Goal: Download file/media

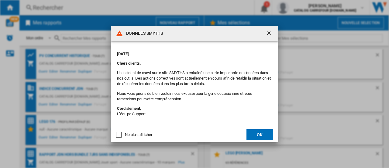
click at [351, 35] on div "DONNEES SMYTHS [DATE], Chers clients, Un incident de crawl sur le site SMYTHS a…" at bounding box center [194, 84] width 389 height 168
click at [313, 22] on div "DONNEES SMYTHS [DATE], Chers clients, Un incident de crawl sur le site SMYTHS a…" at bounding box center [194, 84] width 389 height 168
click at [253, 135] on button "OK" at bounding box center [260, 134] width 27 height 11
click at [257, 135] on button "OK" at bounding box center [260, 134] width 27 height 11
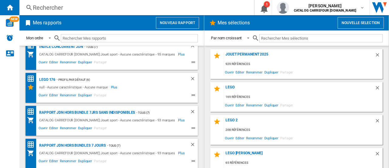
scroll to position [42, 0]
click at [60, 111] on div "Rapport JDN Hors bundle 7Jrs sans indisponibles" at bounding box center [86, 112] width 97 height 8
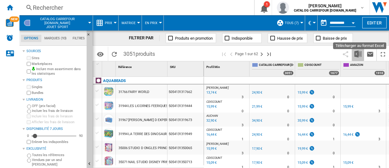
click at [358, 55] on img "Télécharger au format Excel" at bounding box center [358, 53] width 7 height 7
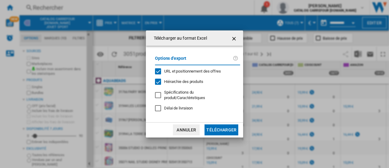
click at [223, 130] on button "Télécharger" at bounding box center [222, 129] width 34 height 11
